Goal: Obtain resource: Obtain resource

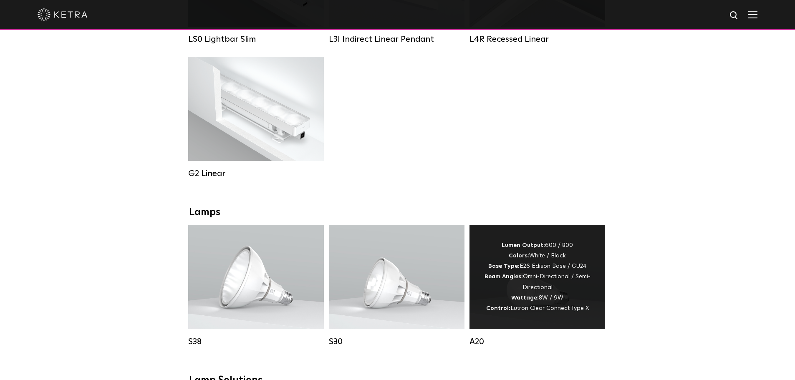
scroll to position [513, 0]
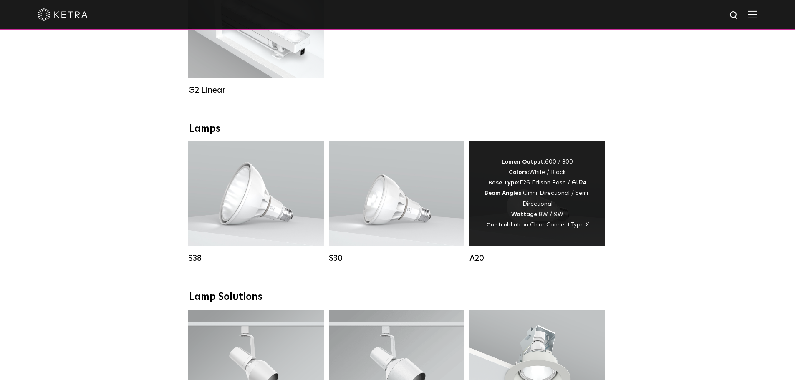
click at [533, 202] on div "Lumen Output: 600 / 800 Colors: White / Black Base Type: E26 Edison Base / GU24…" at bounding box center [537, 193] width 111 height 73
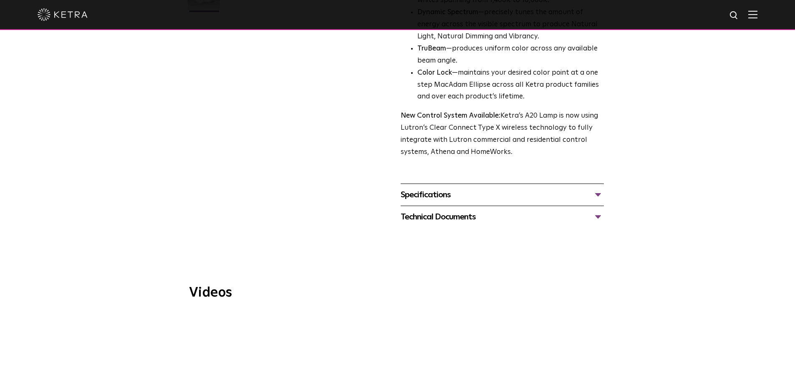
scroll to position [292, 0]
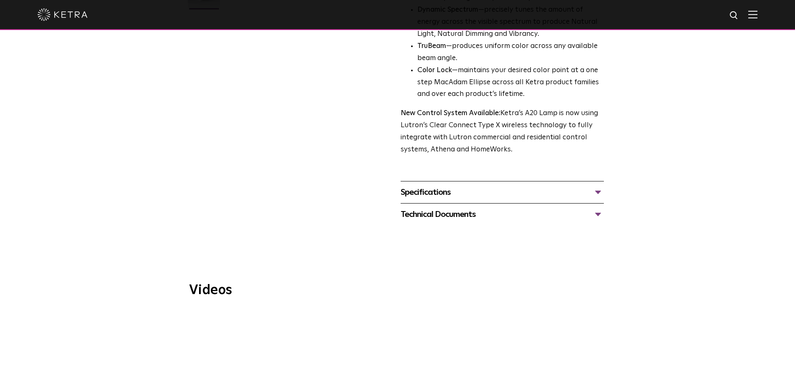
click at [596, 186] on div "Specifications" at bounding box center [502, 192] width 203 height 13
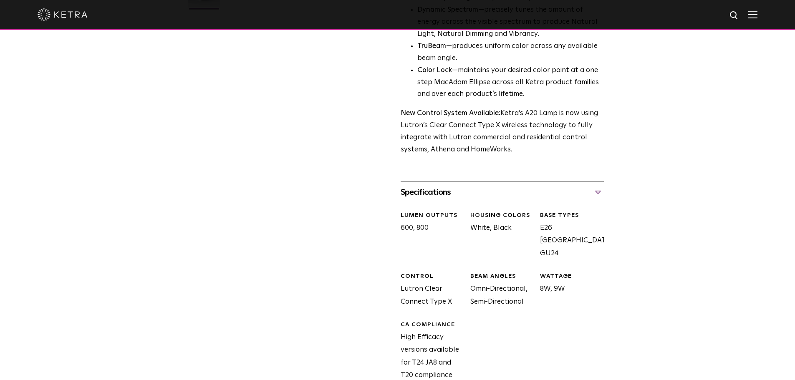
click at [596, 186] on div "Specifications" at bounding box center [502, 192] width 203 height 13
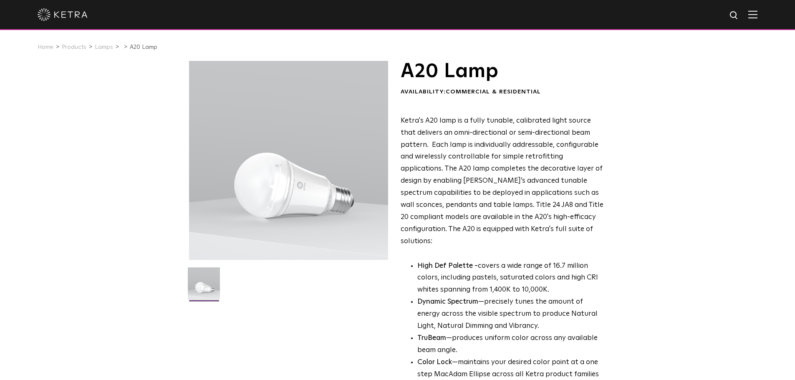
scroll to position [167, 0]
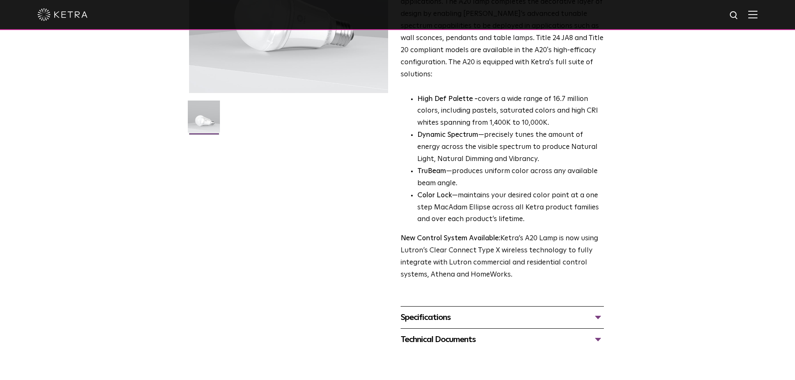
click at [593, 333] on div "Technical Documents" at bounding box center [502, 339] width 203 height 13
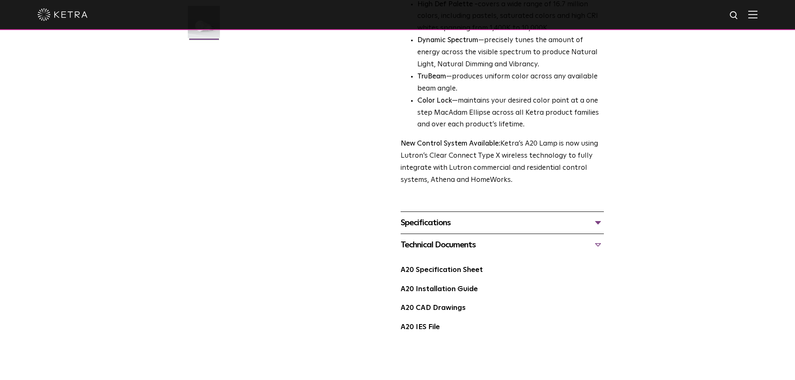
scroll to position [376, 0]
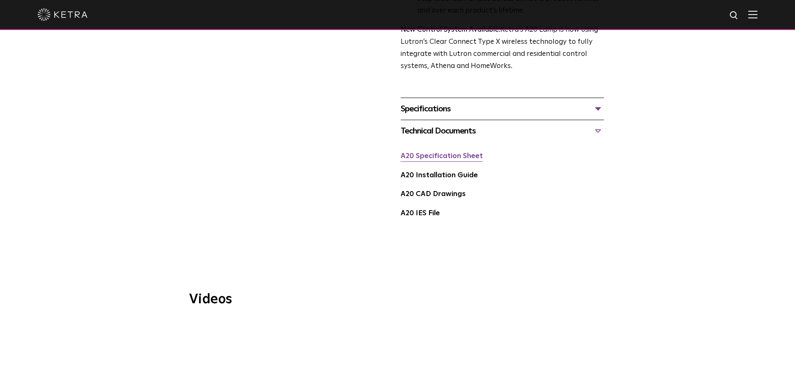
click at [452, 153] on link "A20 Specification Sheet" at bounding box center [442, 156] width 82 height 7
click at [460, 172] on link "A20 Installation Guide" at bounding box center [439, 175] width 77 height 7
